Goal: Information Seeking & Learning: Learn about a topic

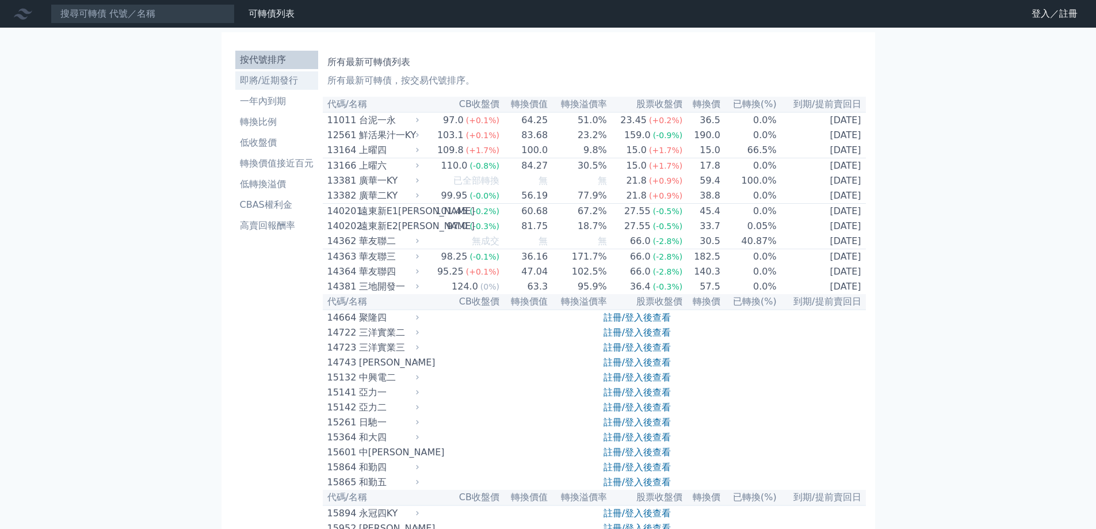
click at [262, 85] on li "即將/近期發行" at bounding box center [276, 81] width 83 height 14
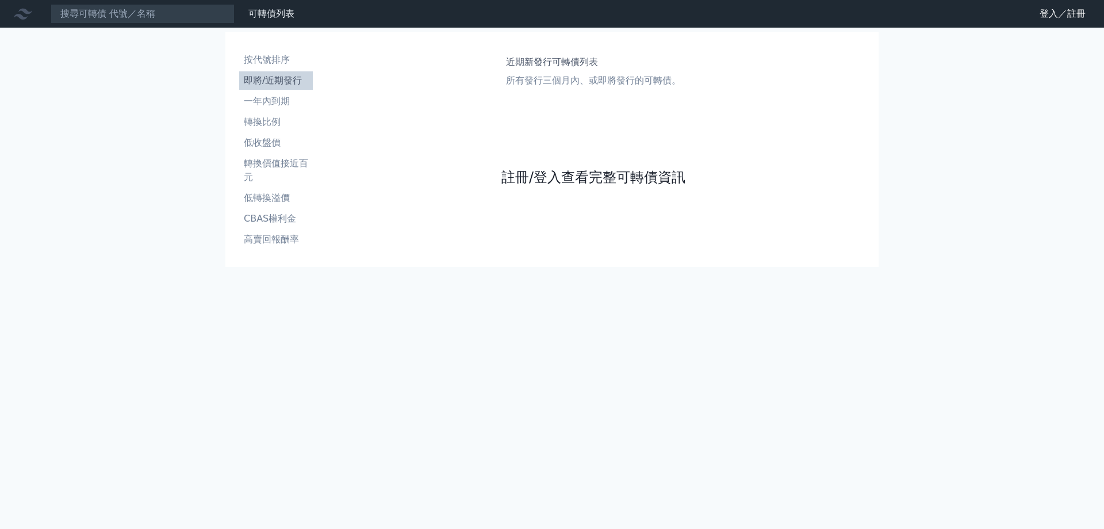
click at [630, 177] on link "註冊/登入查看完整可轉債資訊" at bounding box center [594, 177] width 184 height 18
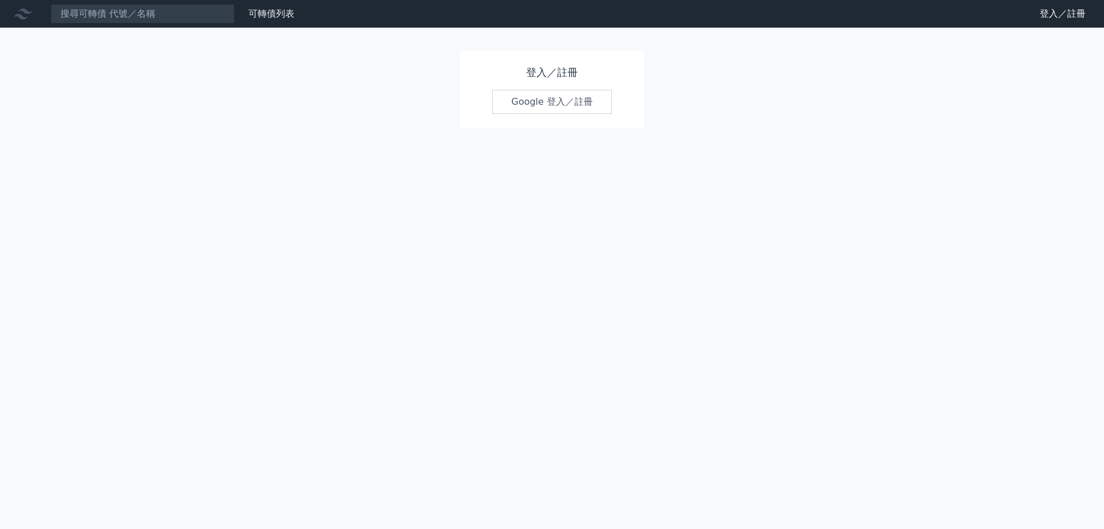
click at [588, 108] on link "Google 登入／註冊" at bounding box center [552, 102] width 120 height 24
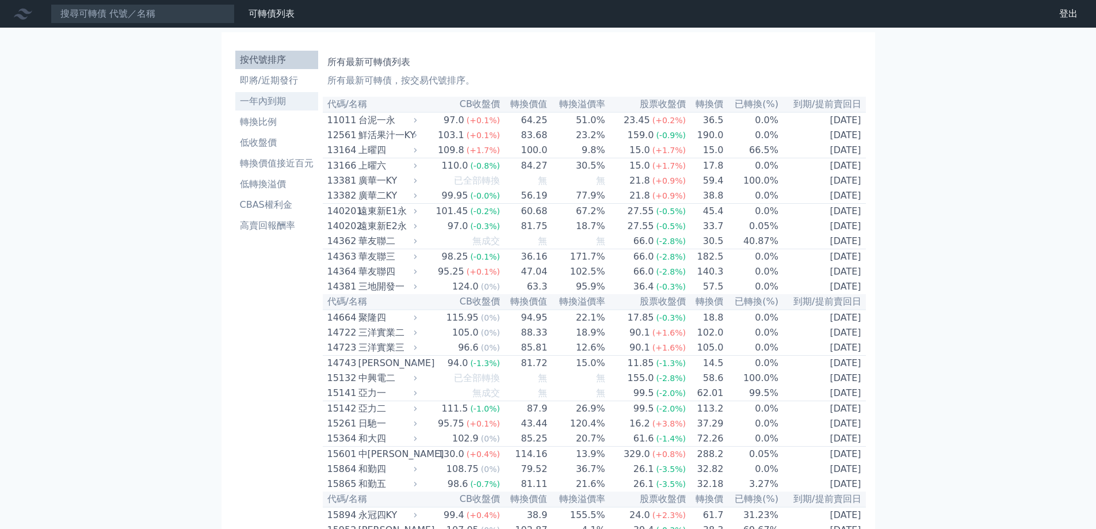
click at [289, 97] on li "一年內到期" at bounding box center [276, 101] width 83 height 14
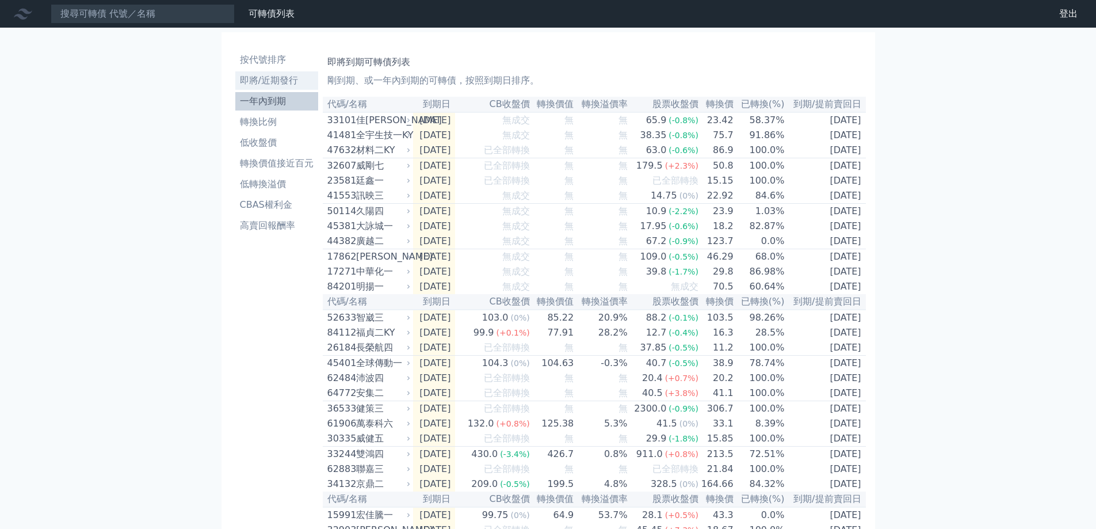
click at [295, 79] on li "即將/近期發行" at bounding box center [276, 81] width 83 height 14
